Goal: Task Accomplishment & Management: Use online tool/utility

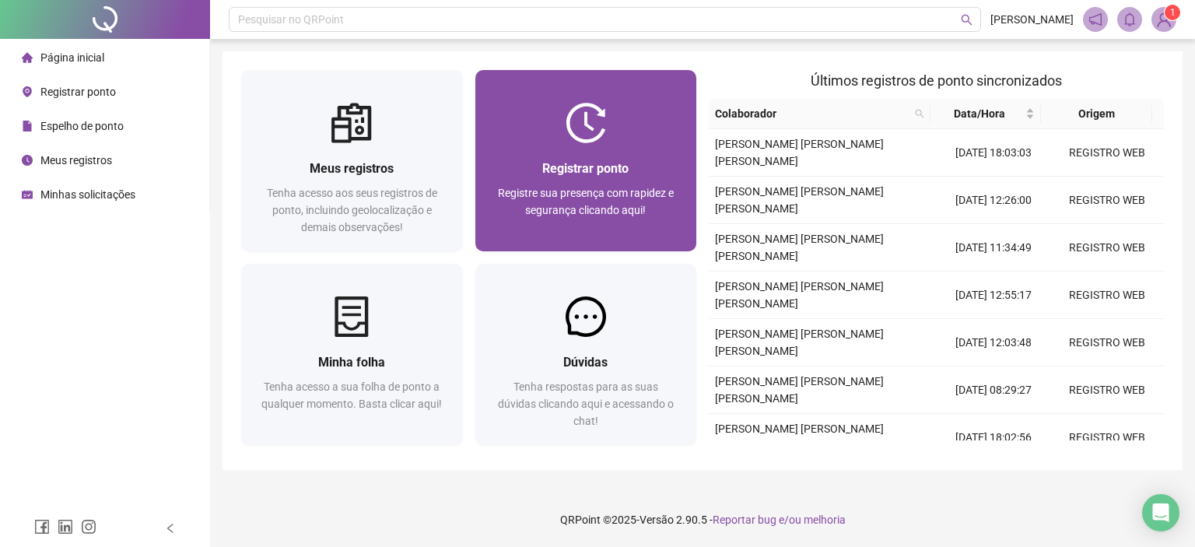
click at [574, 153] on div "Registrar ponto Registre sua presença com rapidez e segurança clicando aqui!" at bounding box center [586, 197] width 222 height 108
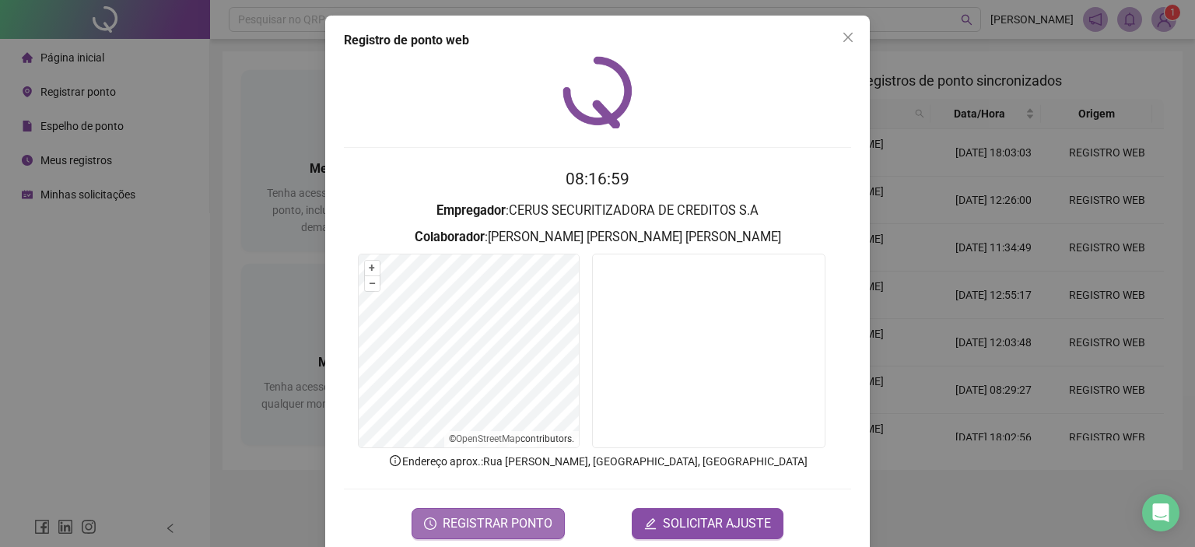
click at [534, 518] on span "REGISTRAR PONTO" at bounding box center [498, 523] width 110 height 19
